Goal: Task Accomplishment & Management: Manage account settings

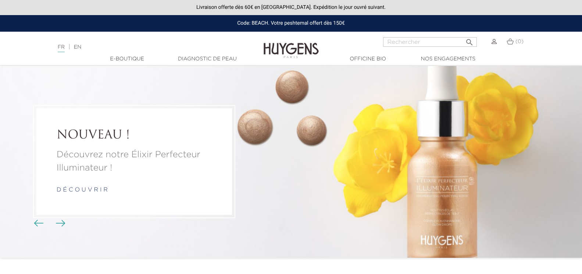
drag, startPoint x: 0, startPoint y: 0, endPoint x: 495, endPoint y: 43, distance: 496.9
click at [495, 43] on img at bounding box center [494, 41] width 5 height 5
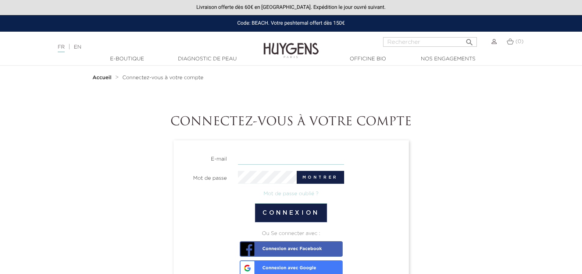
click at [273, 157] on input "email" at bounding box center [291, 158] width 106 height 13
type input "[PERSON_NAME][EMAIL_ADDRESS][DOMAIN_NAME]"
click at [331, 176] on button "Montrer" at bounding box center [320, 177] width 47 height 13
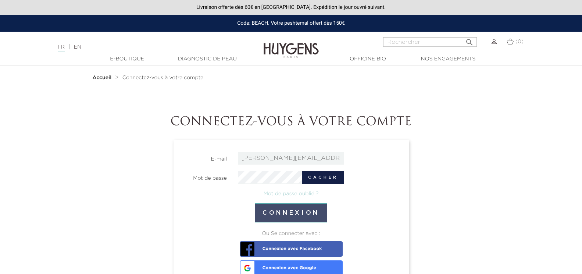
click at [305, 212] on button "Connexion" at bounding box center [291, 212] width 72 height 19
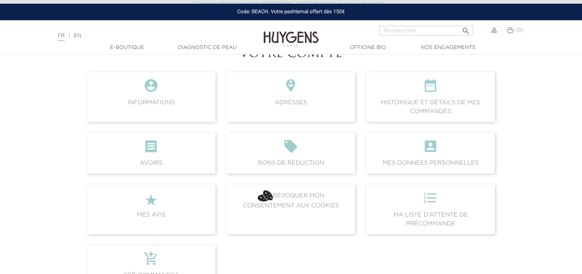
scroll to position [74, 0]
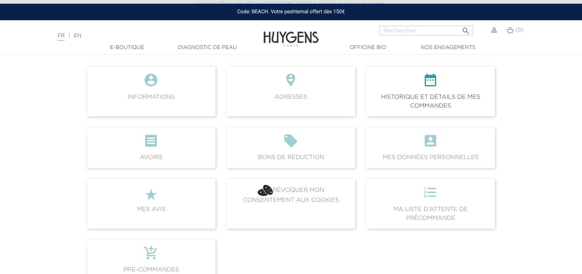
click at [437, 88] on icon "" at bounding box center [430, 82] width 117 height 20
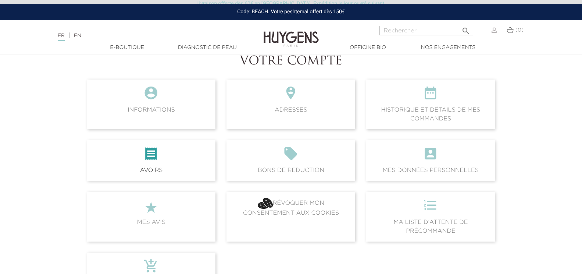
scroll to position [49, 0]
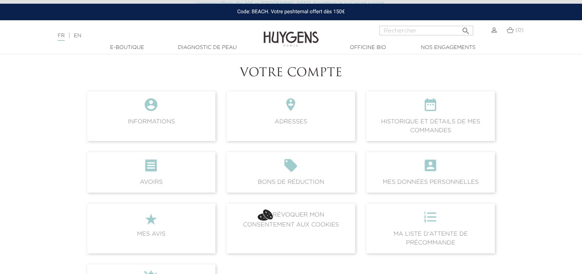
click at [493, 28] on img at bounding box center [494, 30] width 5 height 5
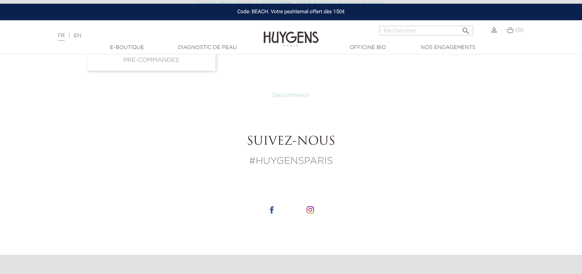
scroll to position [294, 0]
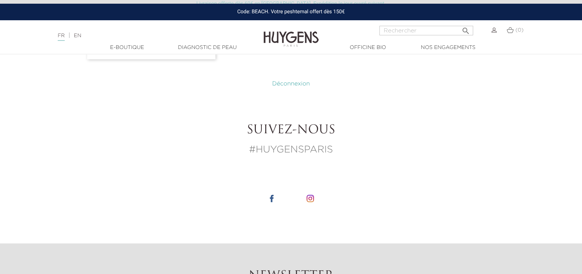
click at [287, 84] on link "Déconnexion" at bounding box center [291, 84] width 38 height 6
